Goal: Use online tool/utility: Utilize a website feature to perform a specific function

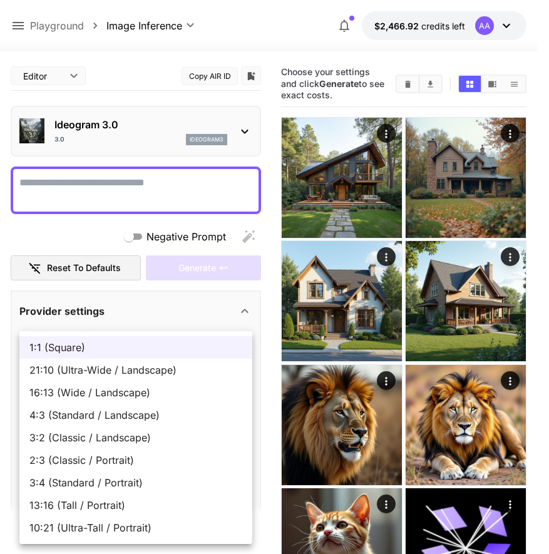
scroll to position [529, 0]
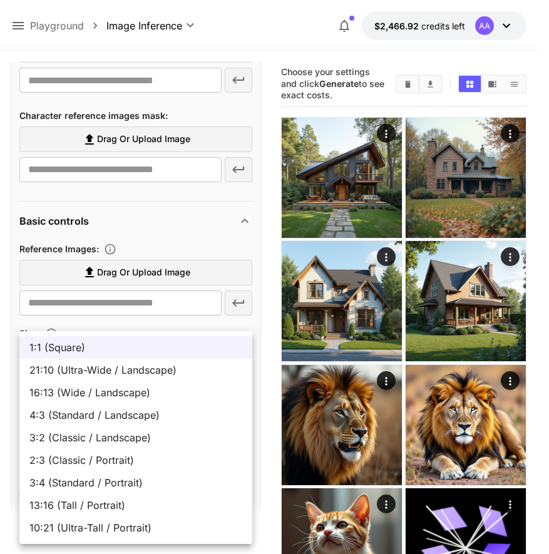
click at [134, 340] on span "1:1 (Square)" at bounding box center [135, 347] width 213 height 15
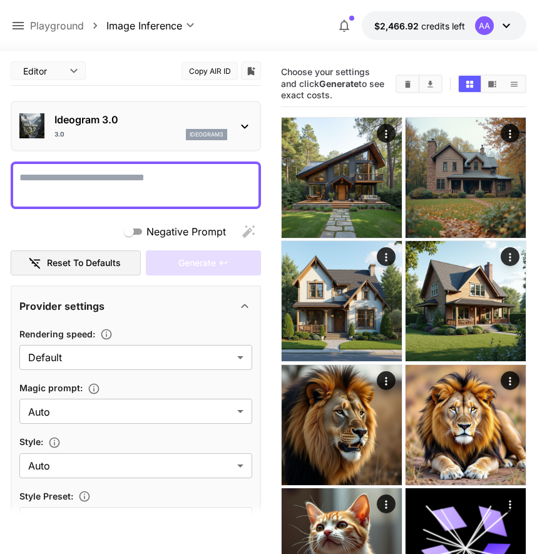
scroll to position [0, 0]
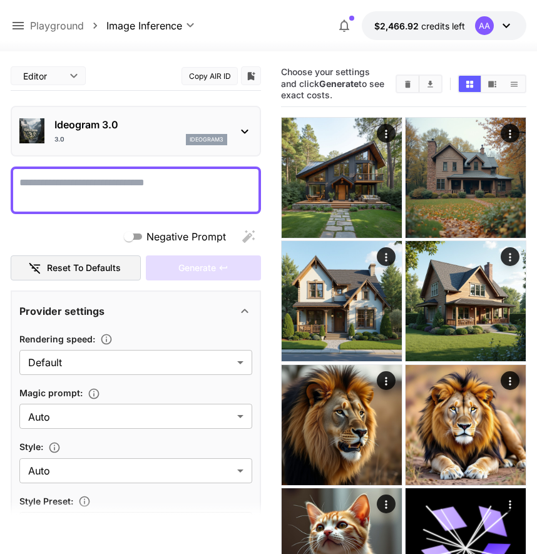
click at [113, 141] on div "3.0 ideogram3" at bounding box center [140, 139] width 173 height 11
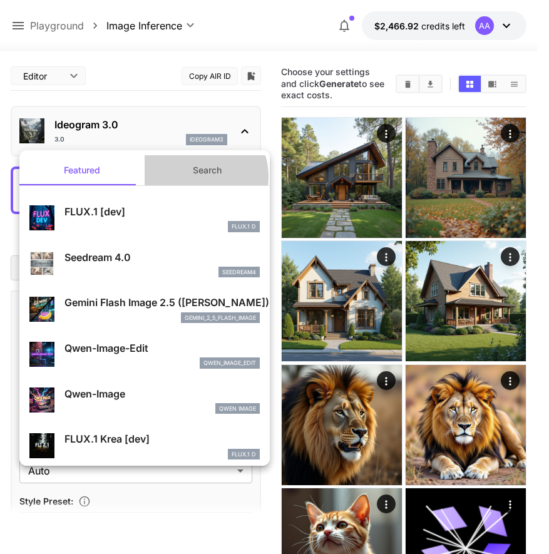
click at [191, 176] on button "Search" at bounding box center [206, 170] width 125 height 30
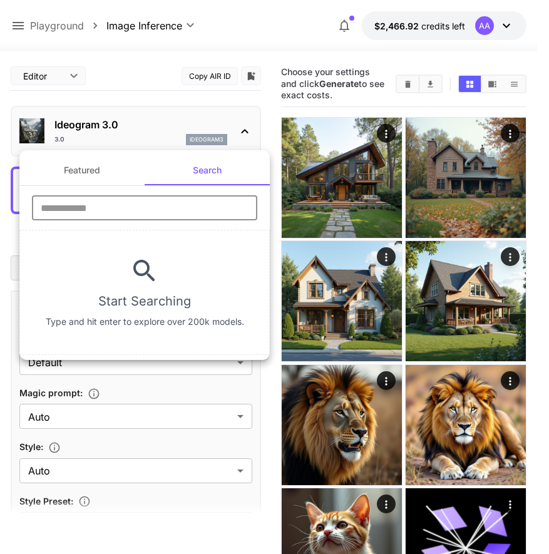
click at [164, 200] on input "text" at bounding box center [144, 207] width 225 height 25
paste input "**********"
type input "**********"
click at [403, 30] on div at bounding box center [274, 277] width 549 height 554
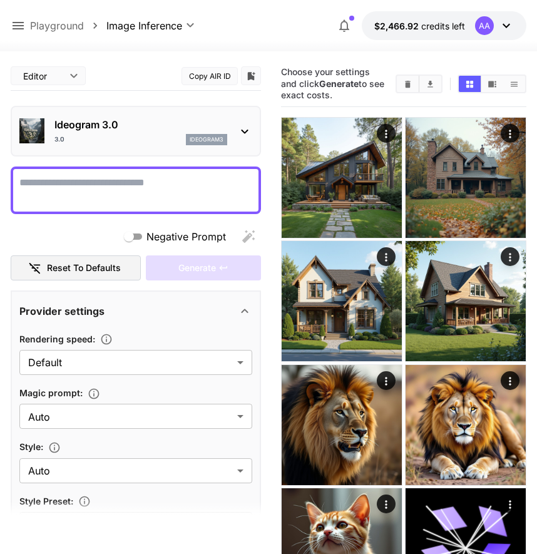
click at [403, 30] on span "$2,466.92" at bounding box center [397, 26] width 47 height 11
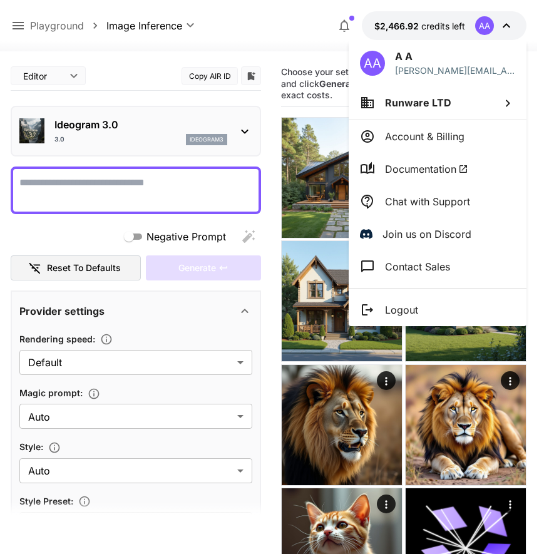
click at [273, 136] on div at bounding box center [274, 277] width 549 height 554
